Goal: Information Seeking & Learning: Learn about a topic

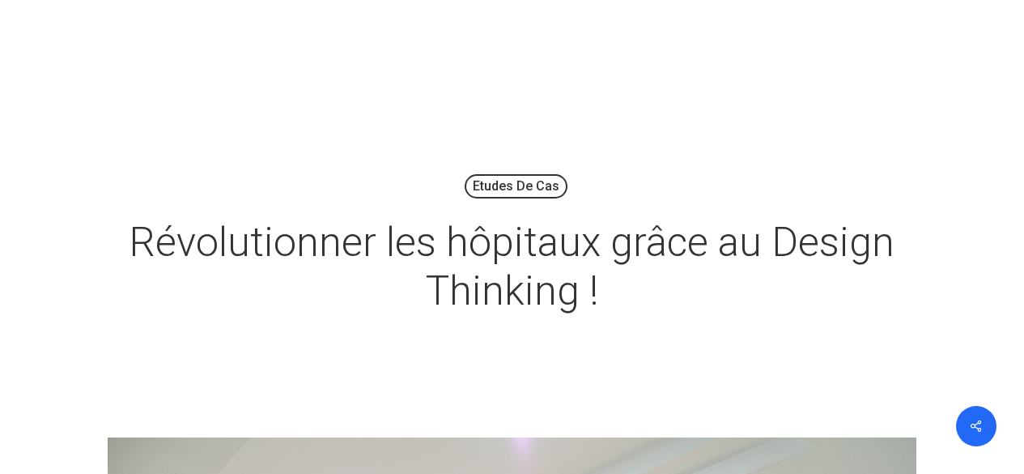
scroll to position [824, 0]
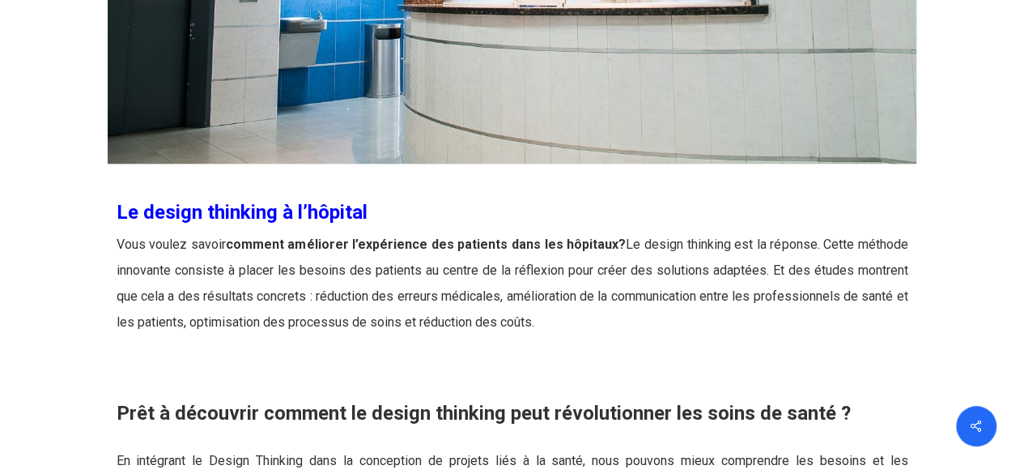
click at [708, 272] on p "Vous voulez savoir comment améliorer l’expérience des patients dans les hôpitau…" at bounding box center [513, 292] width 792 height 123
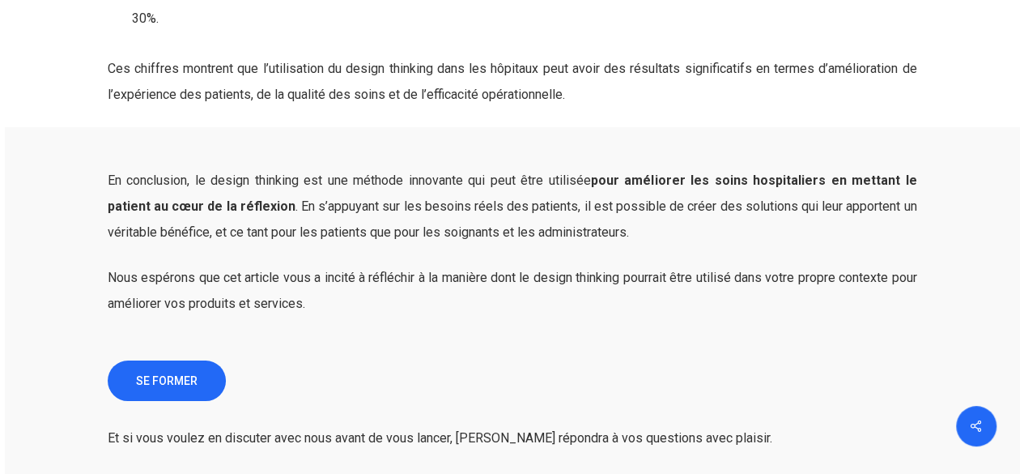
scroll to position [2851, 0]
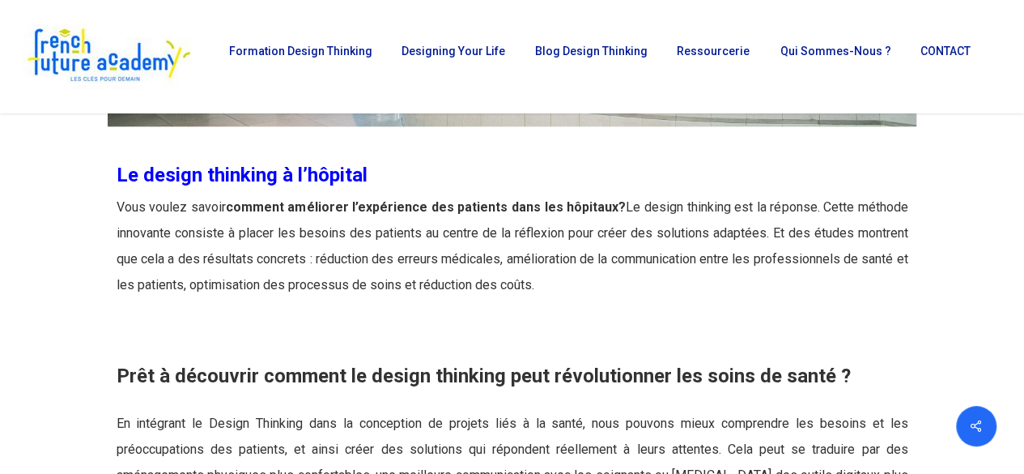
scroll to position [593, 0]
